Goal: Task Accomplishment & Management: Use online tool/utility

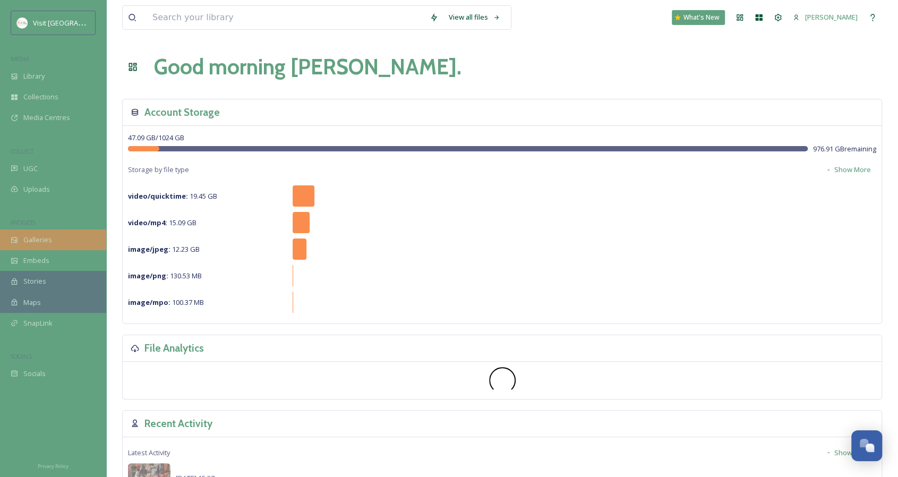
click at [50, 249] on div "Galleries" at bounding box center [53, 239] width 106 height 21
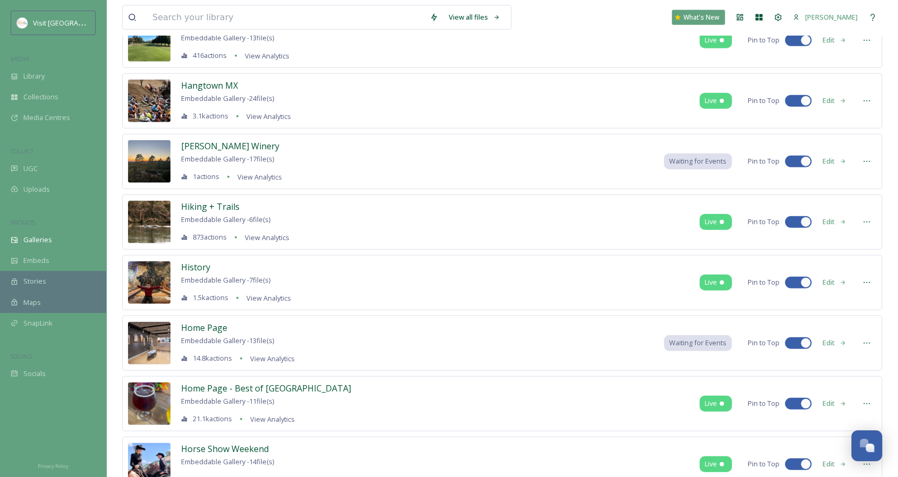
scroll to position [1675, 0]
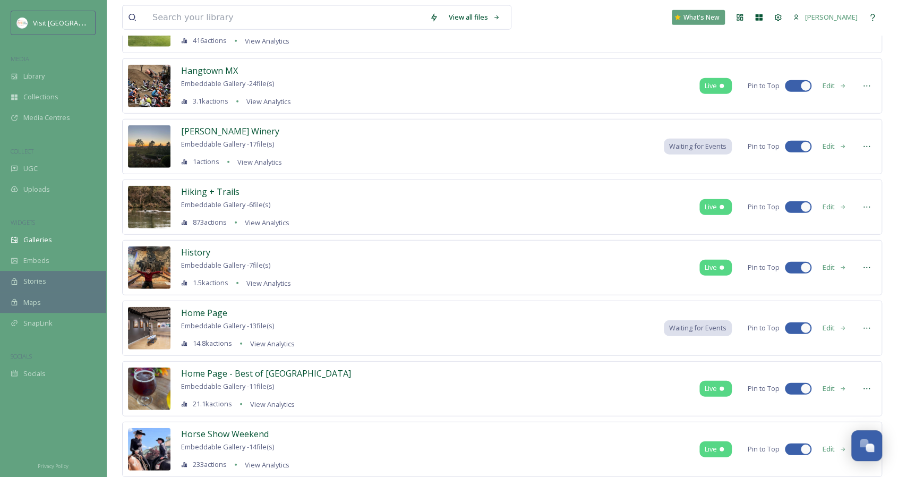
click at [861, 379] on div at bounding box center [866, 388] width 19 height 19
click at [233, 367] on span "Home Page - Best of [GEOGRAPHIC_DATA]" at bounding box center [266, 373] width 170 height 12
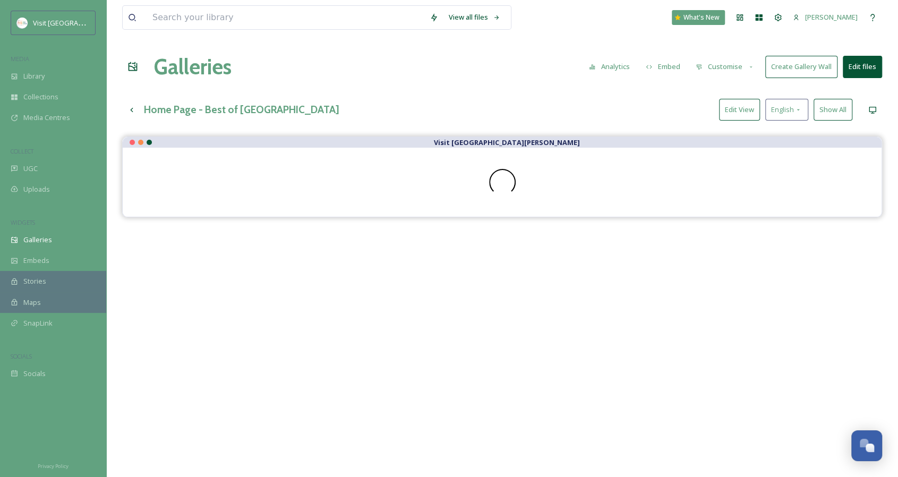
click at [799, 65] on button "Create Gallery Wall" at bounding box center [801, 67] width 72 height 22
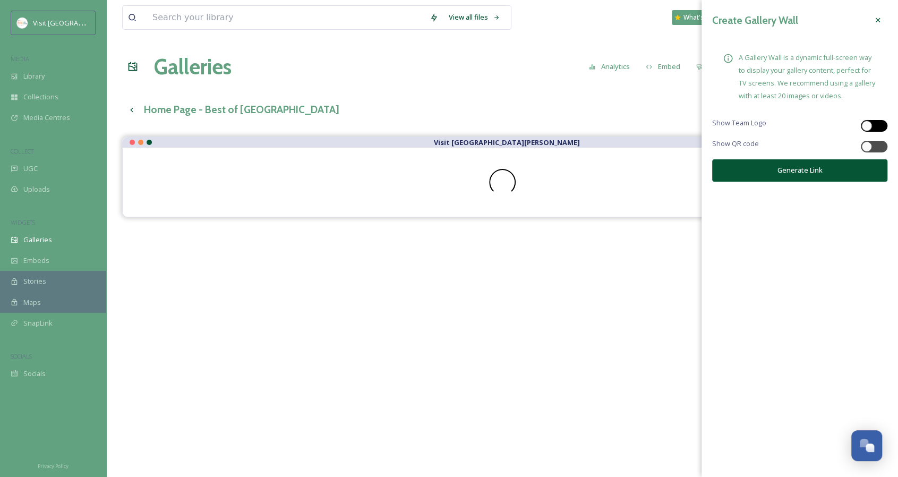
click at [875, 126] on div at bounding box center [874, 126] width 27 height 12
checkbox input "true"
click at [800, 174] on button "Generate Link" at bounding box center [799, 170] width 175 height 22
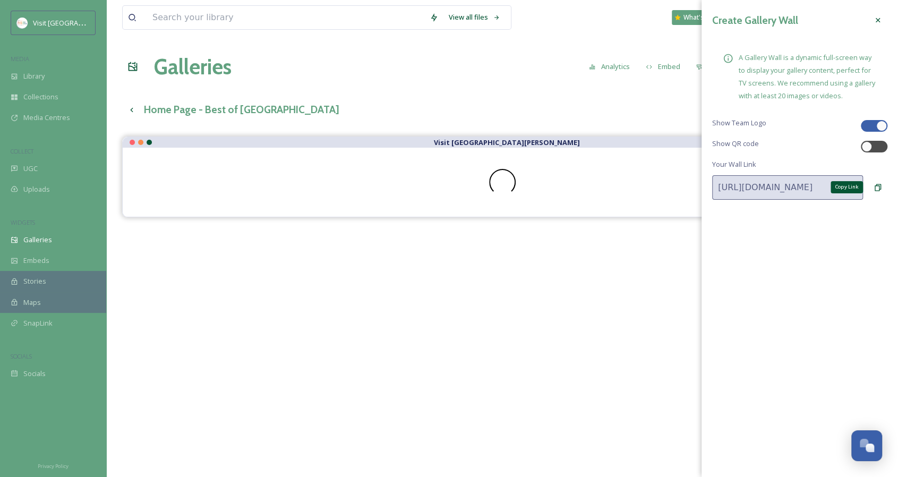
click at [875, 185] on icon at bounding box center [878, 187] width 6 height 7
